Goal: Communication & Community: Answer question/provide support

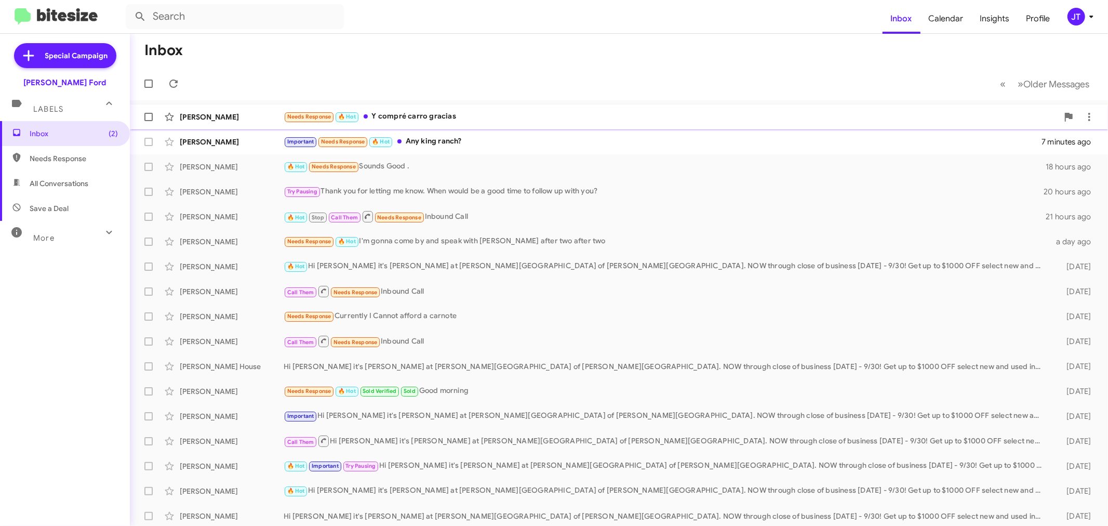
click at [520, 117] on div "Needs Response 🔥 Hot Y compré carro gracias" at bounding box center [671, 117] width 775 height 12
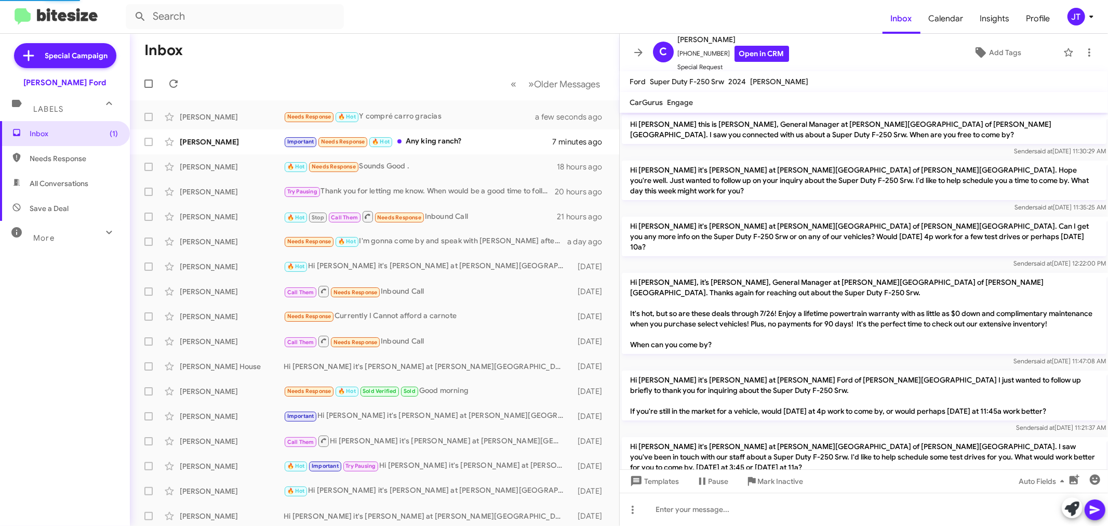
scroll to position [769, 0]
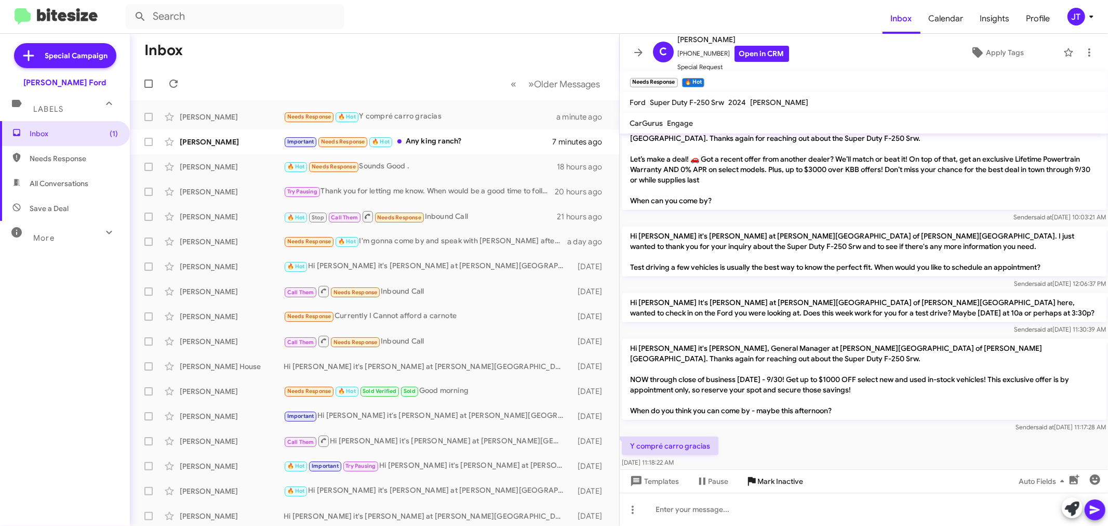
click at [781, 484] on span "Mark Inactive" at bounding box center [781, 481] width 46 height 19
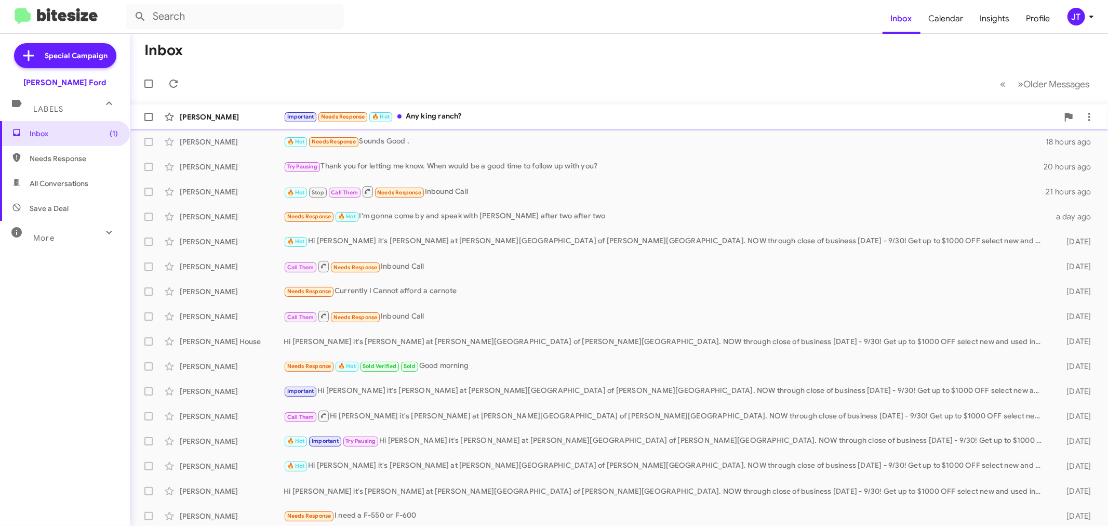
click at [469, 121] on div "Important Needs Response 🔥 Hot Any king ranch?" at bounding box center [671, 117] width 775 height 12
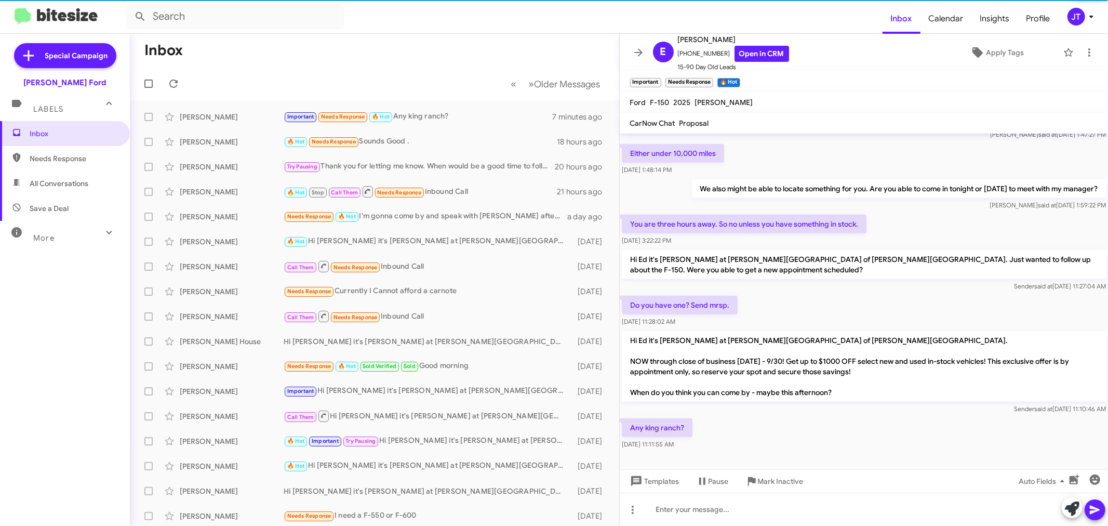
scroll to position [568, 0]
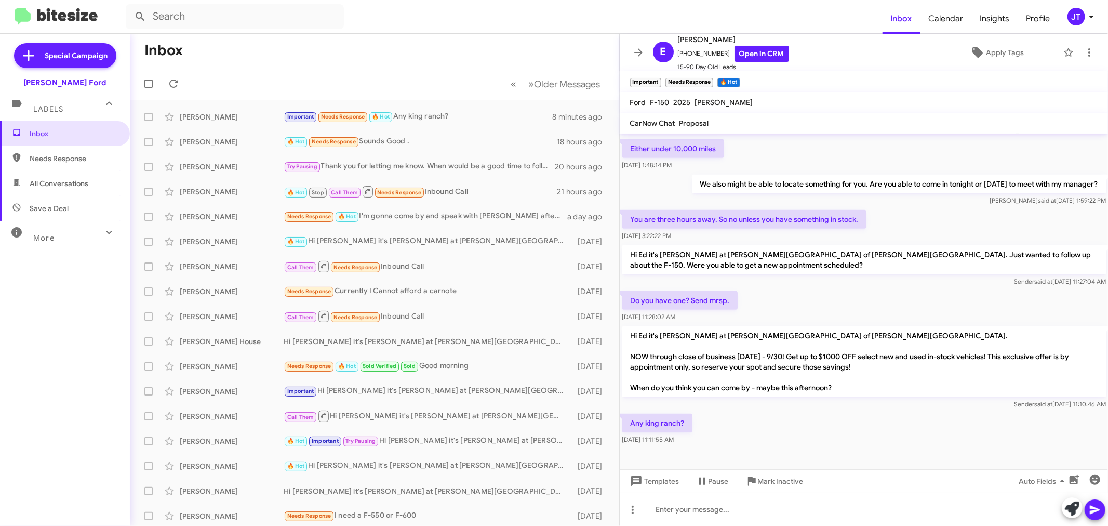
click at [75, 184] on span "All Conversations" at bounding box center [59, 183] width 59 height 10
type input "in:all-conversations"
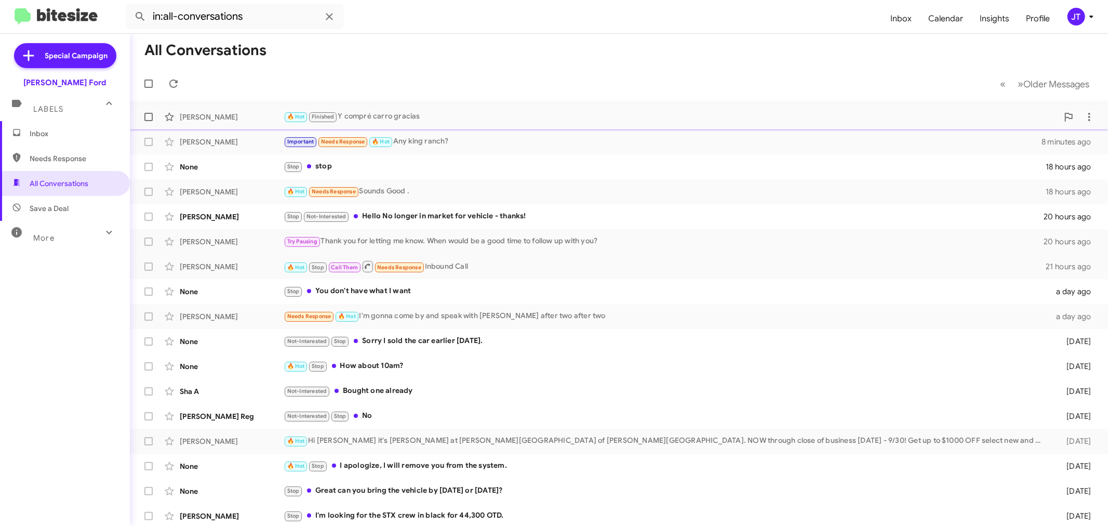
click at [552, 117] on div "🔥 Hot Finished Y compré carro gracias" at bounding box center [671, 117] width 775 height 12
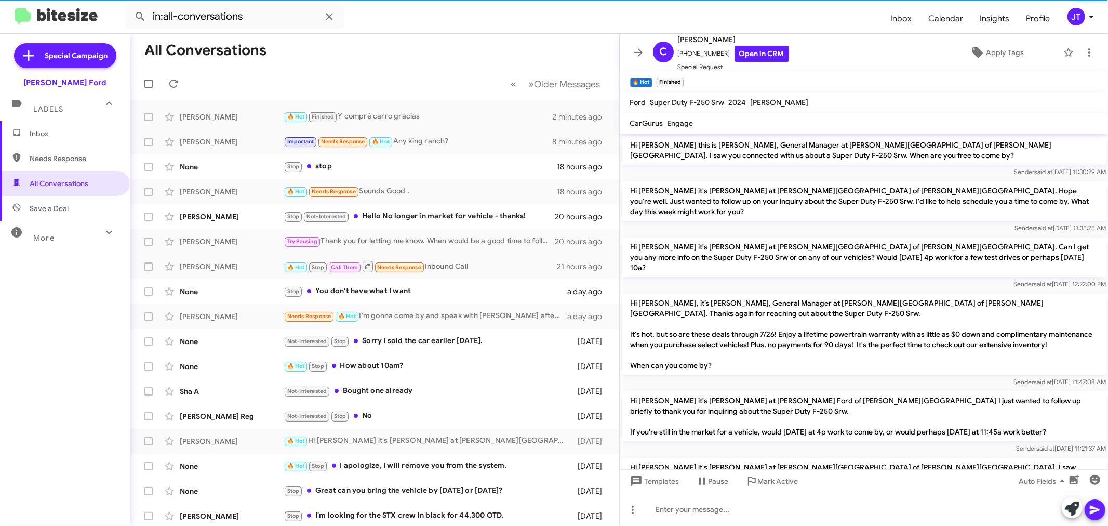
scroll to position [812, 0]
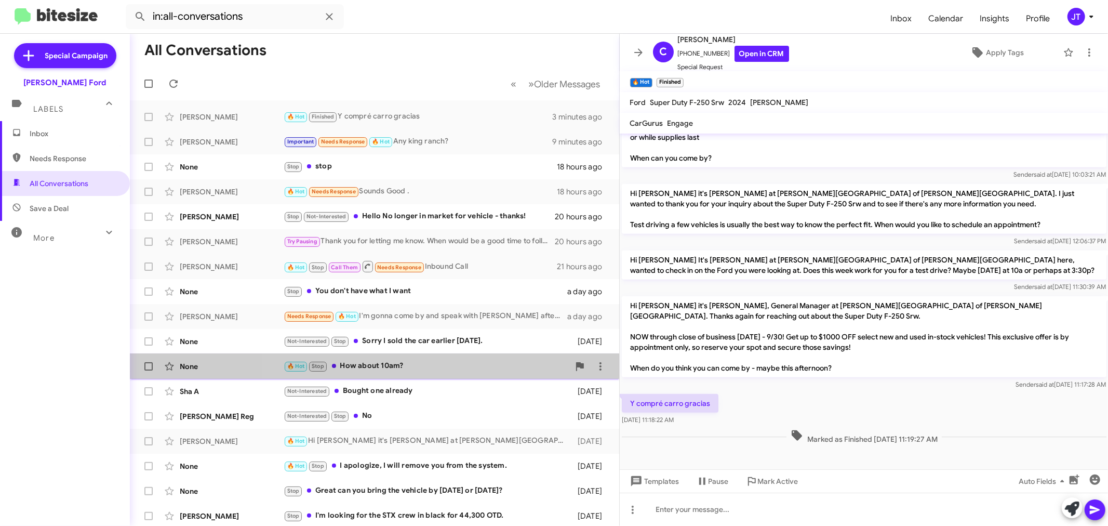
click at [490, 371] on div "🔥 Hot Stop How about 10am?" at bounding box center [427, 366] width 286 height 12
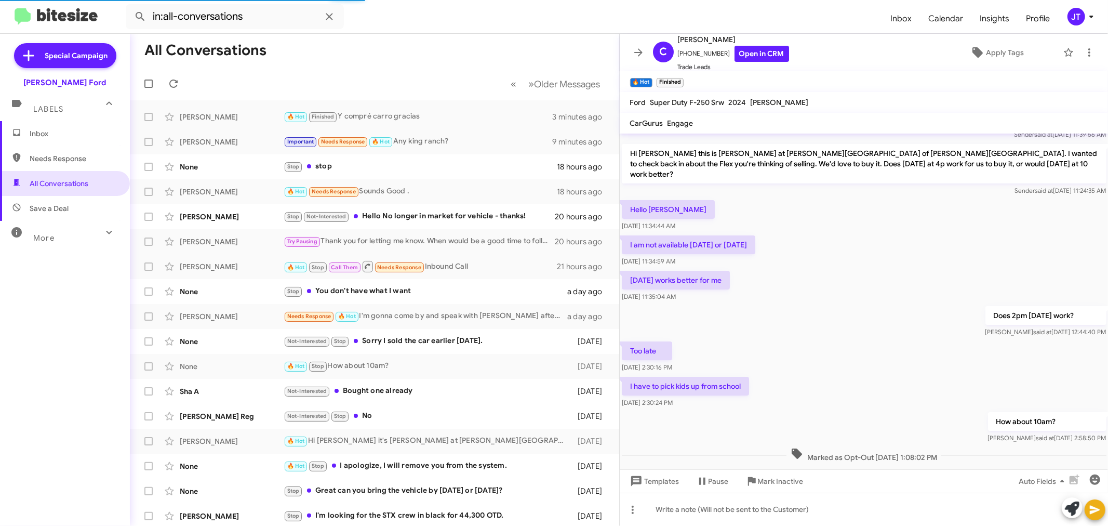
scroll to position [6, 0]
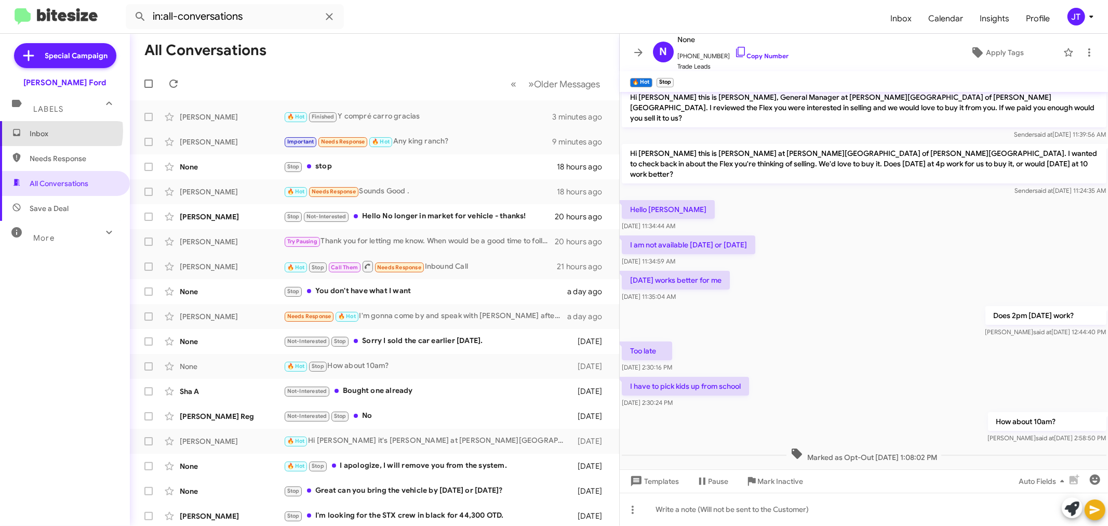
click at [56, 131] on span "Inbox" at bounding box center [74, 133] width 88 height 10
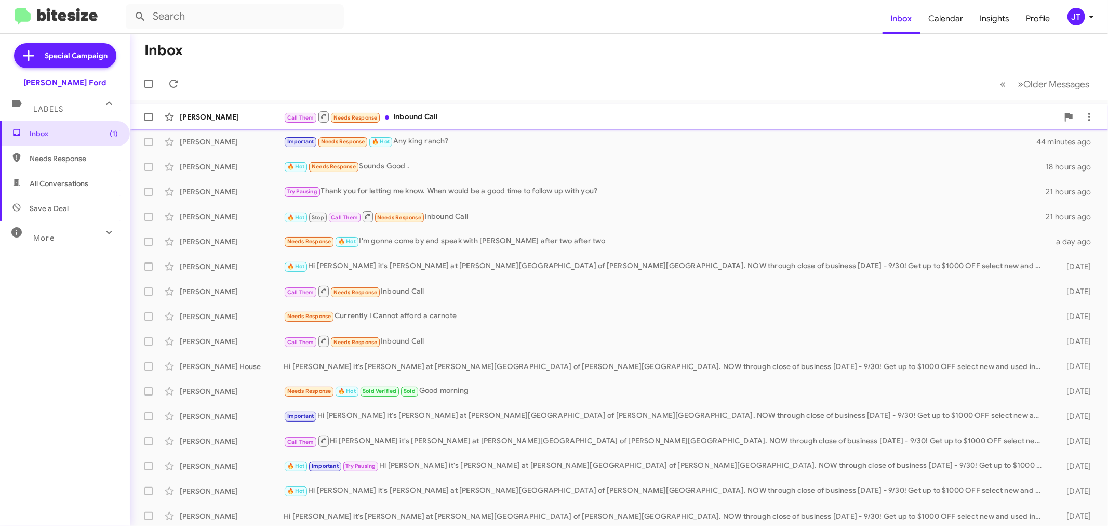
click at [475, 126] on div "Jamilla Shirriel Call Them Needs Response Inbound Call 5 minutes ago" at bounding box center [619, 116] width 962 height 21
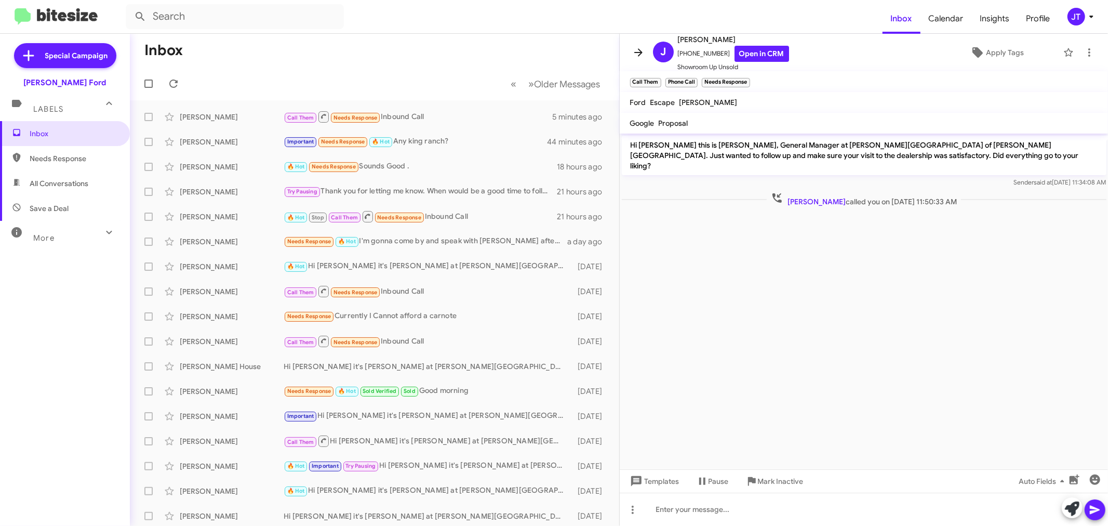
click at [632, 53] on icon at bounding box center [638, 52] width 12 height 12
